Goal: Information Seeking & Learning: Learn about a topic

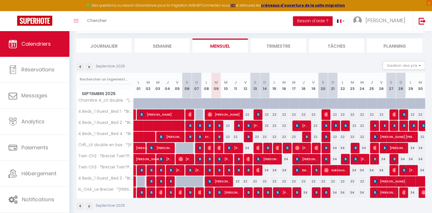
scroll to position [40, 0]
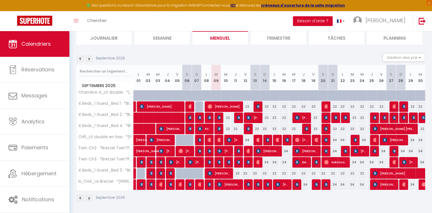
click at [80, 60] on img at bounding box center [80, 59] width 6 height 6
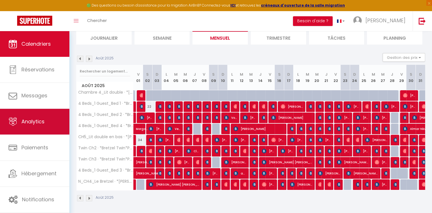
click at [37, 120] on span "Analytics" at bounding box center [32, 121] width 23 height 7
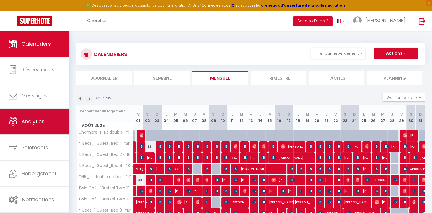
select select "2025"
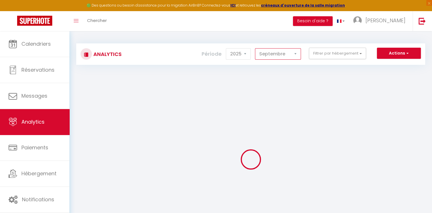
click at [285, 55] on select "[PERSON_NAME] Mars [PERSON_NAME] Juin Juillet Août Septembre Octobre Novembre D…" at bounding box center [278, 53] width 46 height 11
click at [255, 48] on select "[PERSON_NAME] Mars [PERSON_NAME] Juin Juillet Août Septembre Octobre Novembre D…" at bounding box center [278, 53] width 46 height 11
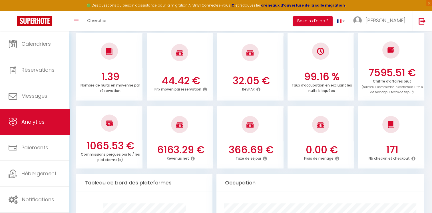
scroll to position [171, 0]
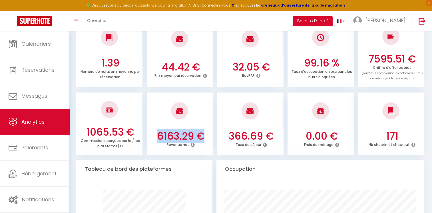
drag, startPoint x: 201, startPoint y: 137, endPoint x: 157, endPoint y: 135, distance: 44.7
click at [157, 135] on h3 "6163.29 €" at bounding box center [181, 136] width 62 height 12
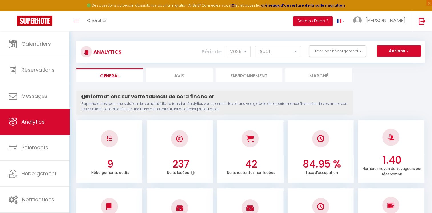
scroll to position [0, 0]
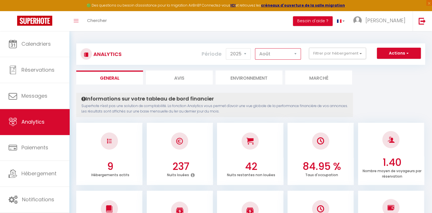
click at [265, 54] on select "[PERSON_NAME] Mars [PERSON_NAME] Juin Juillet Août Septembre Octobre Novembre D…" at bounding box center [278, 53] width 46 height 11
click at [255, 48] on select "[PERSON_NAME] Mars [PERSON_NAME] Juin Juillet Août Septembre Octobre Novembre D…" at bounding box center [278, 53] width 46 height 11
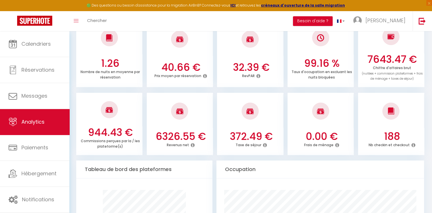
scroll to position [171, 0]
drag, startPoint x: 161, startPoint y: 133, endPoint x: 154, endPoint y: 133, distance: 6.9
click at [154, 133] on h3 "6326.55 €" at bounding box center [181, 136] width 62 height 12
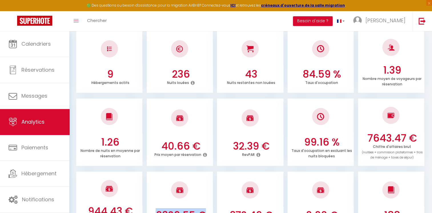
scroll to position [86, 0]
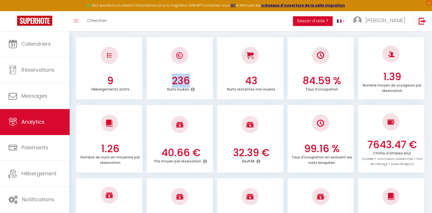
drag, startPoint x: 192, startPoint y: 81, endPoint x: 167, endPoint y: 82, distance: 24.9
click at [167, 82] on h3 "236" at bounding box center [181, 81] width 62 height 12
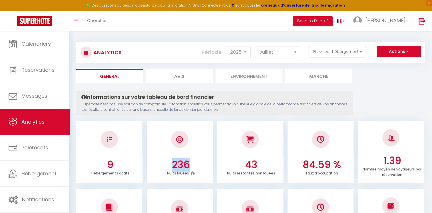
scroll to position [0, 0]
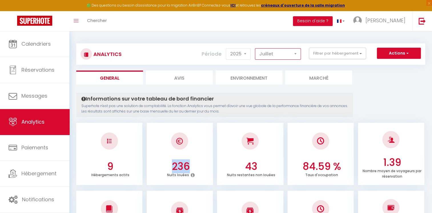
click at [279, 55] on select "[PERSON_NAME] Mars [PERSON_NAME] Juin Juillet Août Septembre Octobre Novembre D…" at bounding box center [278, 53] width 46 height 11
select select "6"
click at [255, 48] on select "[PERSON_NAME] Mars [PERSON_NAME] Juin Juillet Août Septembre Octobre Novembre D…" at bounding box center [278, 53] width 46 height 11
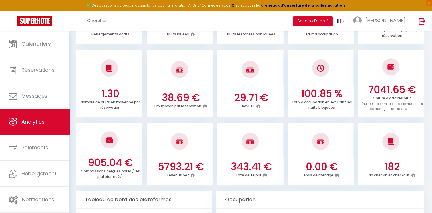
scroll to position [143, 0]
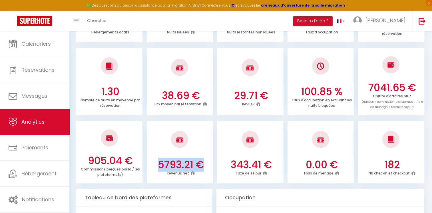
drag, startPoint x: 173, startPoint y: 164, endPoint x: 146, endPoint y: 164, distance: 26.6
click at [146, 164] on ul "905.04 € Commissions perçues par la / les plateforme(s) 5793.21 € Revenus net 3…" at bounding box center [250, 152] width 349 height 64
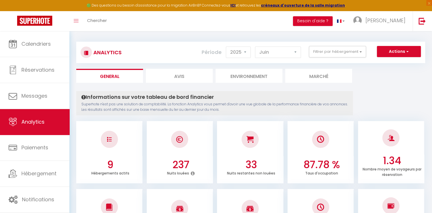
scroll to position [0, 0]
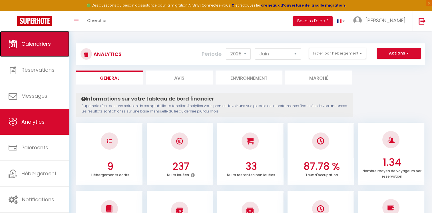
click at [55, 45] on link "Calendriers" at bounding box center [34, 44] width 69 height 26
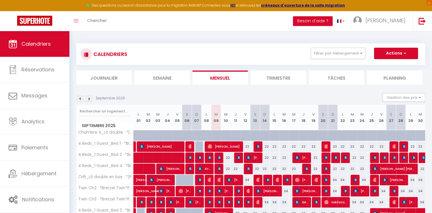
click at [81, 99] on img at bounding box center [80, 99] width 6 height 6
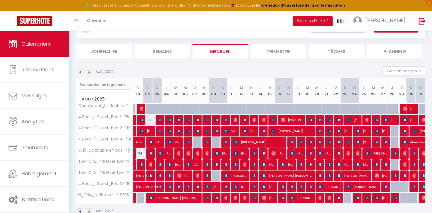
scroll to position [29, 0]
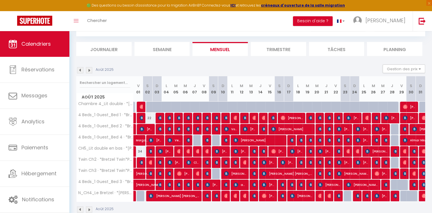
click at [79, 69] on img at bounding box center [80, 70] width 6 height 6
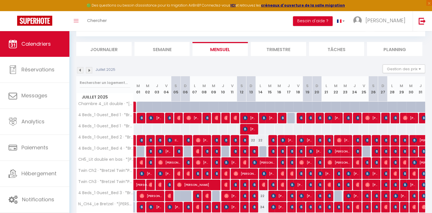
click at [81, 72] on img at bounding box center [80, 70] width 6 height 6
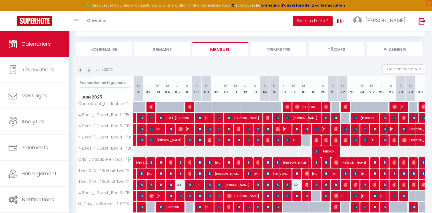
click at [81, 72] on img at bounding box center [80, 70] width 6 height 6
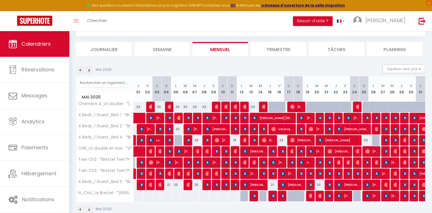
click at [90, 69] on img at bounding box center [89, 70] width 6 height 6
